Goal: Information Seeking & Learning: Learn about a topic

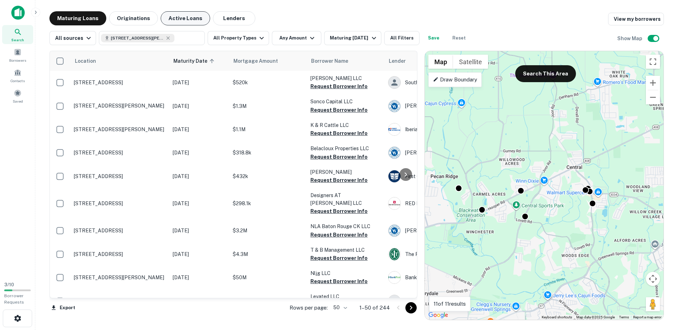
click at [184, 16] on button "Active Loans" at bounding box center [185, 18] width 49 height 14
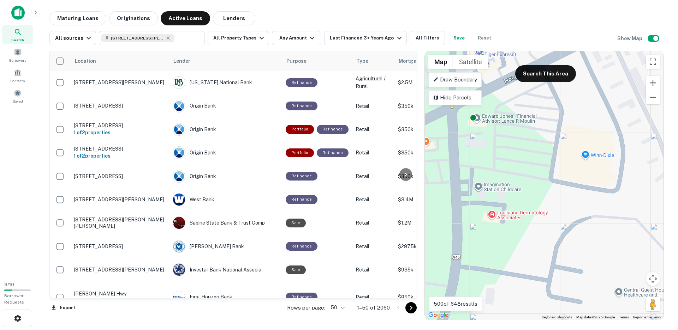
click at [586, 157] on div "To activate drag with keyboard, press Alt + Enter. Once in keyboard drag state,…" at bounding box center [544, 185] width 239 height 269
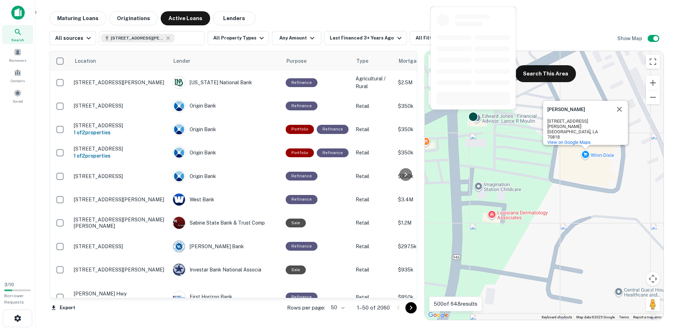
click at [474, 117] on div at bounding box center [473, 117] width 10 height 10
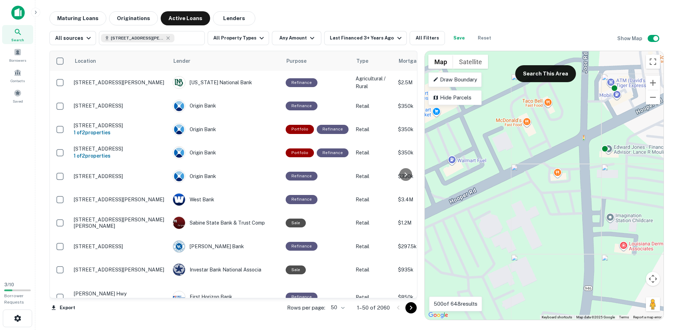
drag, startPoint x: 478, startPoint y: 142, endPoint x: 605, endPoint y: 173, distance: 130.8
click at [605, 173] on div "To activate drag with keyboard, press Alt + Enter. Once in keyboard drag state,…" at bounding box center [544, 185] width 239 height 269
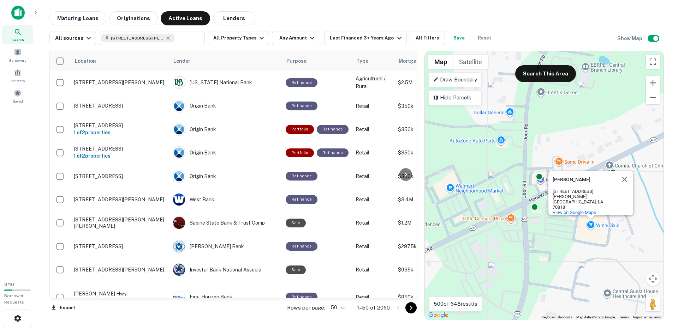
drag, startPoint x: 604, startPoint y: 192, endPoint x: 540, endPoint y: 230, distance: 75.0
click at [540, 230] on div "To activate drag with keyboard, press Alt + Enter. Once in keyboard drag state,…" at bounding box center [544, 185] width 239 height 269
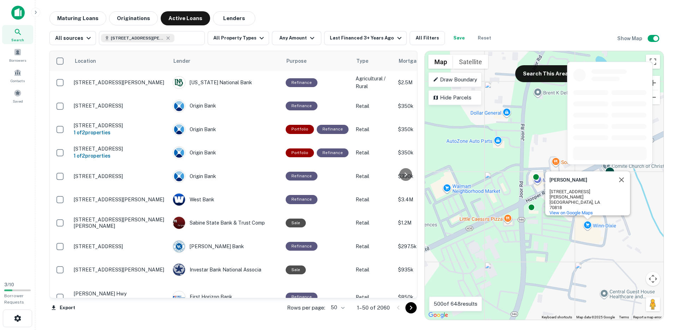
click at [610, 173] on div at bounding box center [610, 172] width 10 height 10
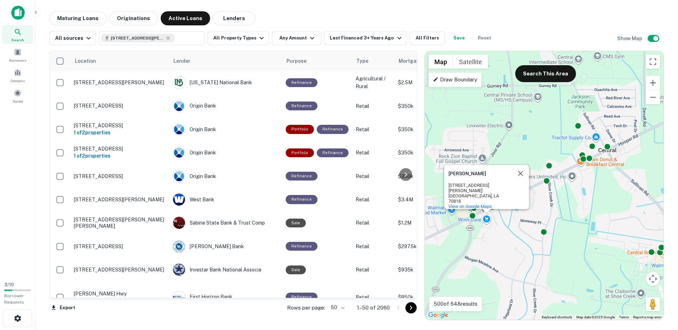
drag, startPoint x: 558, startPoint y: 259, endPoint x: 484, endPoint y: 264, distance: 74.7
click at [484, 264] on div "To activate drag with keyboard, press Alt + Enter. Once in keyboard drag state,…" at bounding box center [544, 185] width 239 height 269
click at [238, 24] on button "Lenders" at bounding box center [234, 18] width 42 height 14
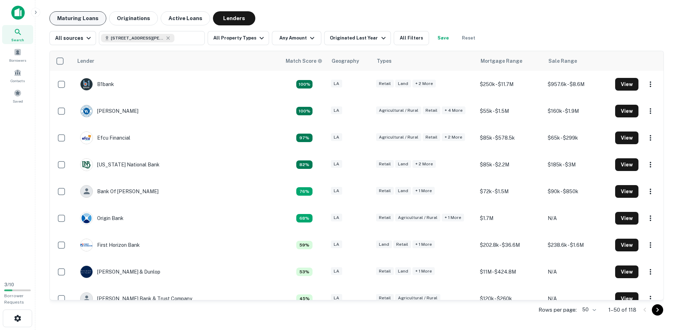
click at [91, 16] on button "Maturing Loans" at bounding box center [77, 18] width 57 height 14
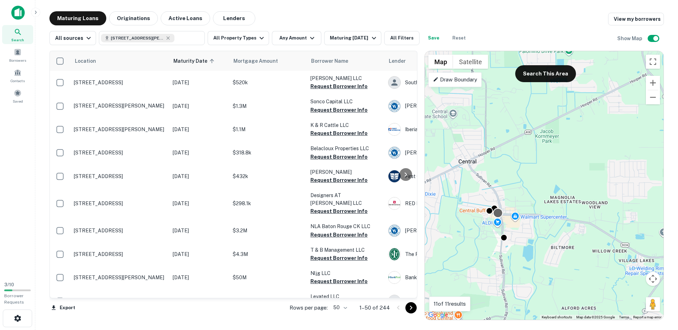
drag, startPoint x: 626, startPoint y: 189, endPoint x: 494, endPoint y: 211, distance: 133.5
click at [494, 211] on div at bounding box center [498, 213] width 10 height 10
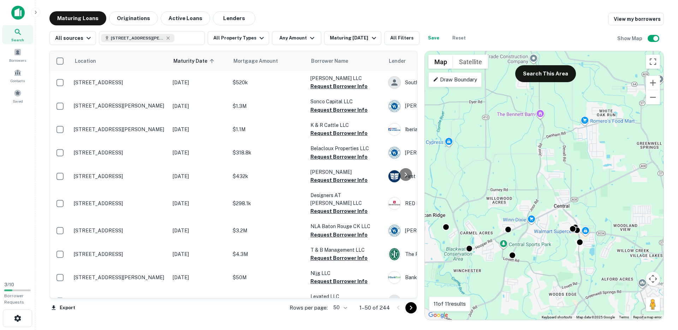
drag, startPoint x: 488, startPoint y: 219, endPoint x: 583, endPoint y: 208, distance: 96.3
click at [583, 208] on div "To activate drag with keyboard, press Alt + Enter. Once in keyboard drag state,…" at bounding box center [544, 185] width 239 height 269
click at [183, 22] on button "Active Loans" at bounding box center [185, 18] width 49 height 14
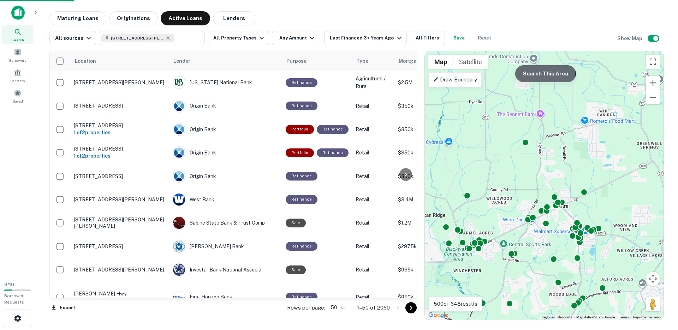
click at [544, 74] on button "Search This Area" at bounding box center [545, 73] width 61 height 17
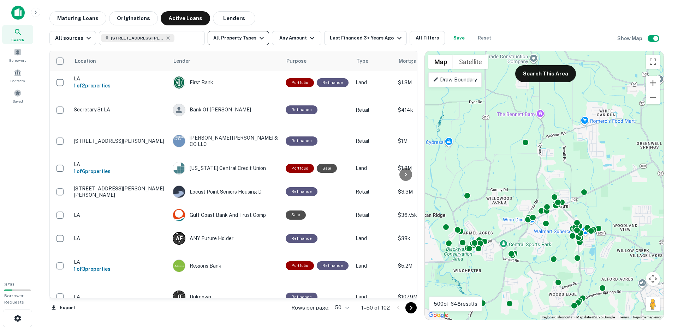
click at [257, 36] on icon "button" at bounding box center [261, 38] width 8 height 8
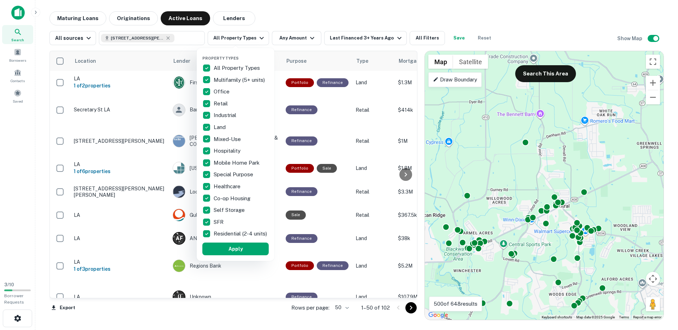
click at [232, 67] on p "All Property Types" at bounding box center [238, 68] width 48 height 8
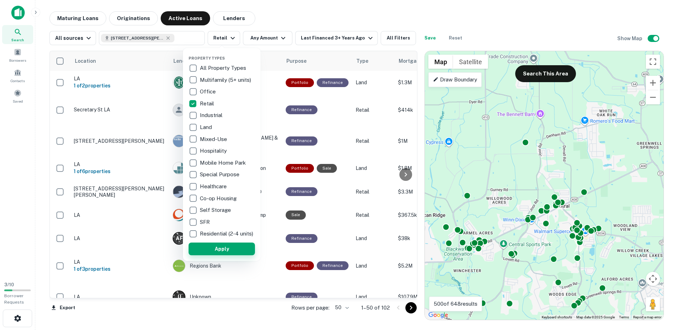
click at [226, 256] on button "Apply" at bounding box center [222, 249] width 66 height 13
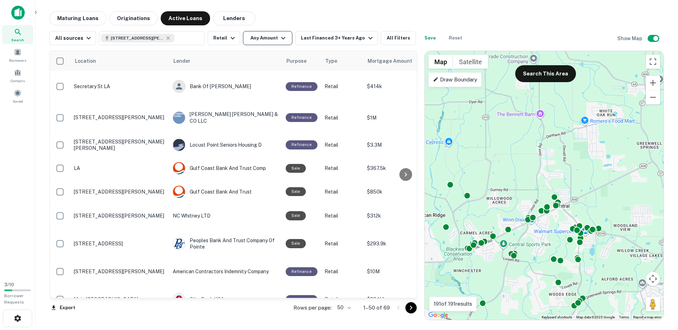
click at [279, 38] on icon "button" at bounding box center [283, 38] width 8 height 8
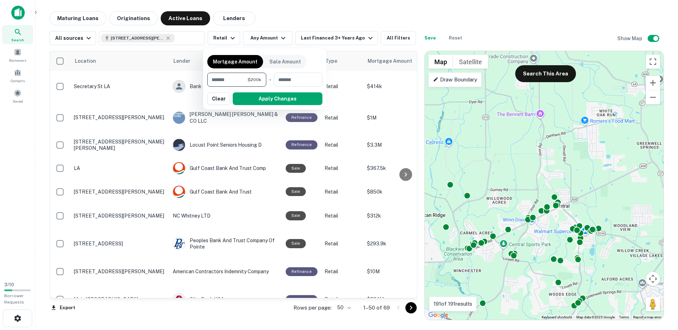
type input "*******"
click at [249, 101] on button "Apply Changes" at bounding box center [278, 98] width 90 height 13
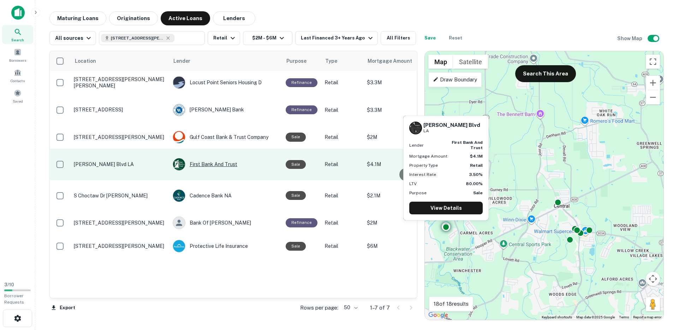
click at [244, 166] on div "First Bank And Trust" at bounding box center [226, 164] width 106 height 13
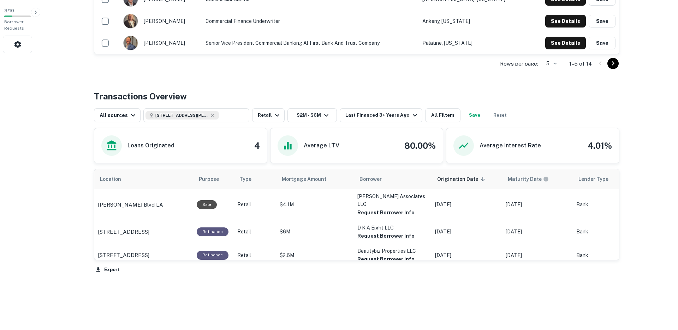
scroll to position [287, 0]
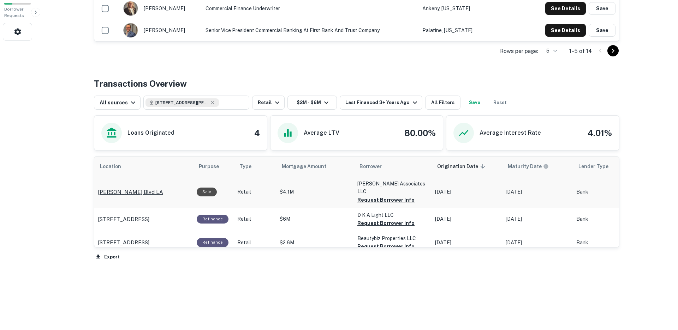
click at [183, 191] on div "[PERSON_NAME] Blvd LA" at bounding box center [144, 192] width 92 height 8
